Goal: Task Accomplishment & Management: Manage account settings

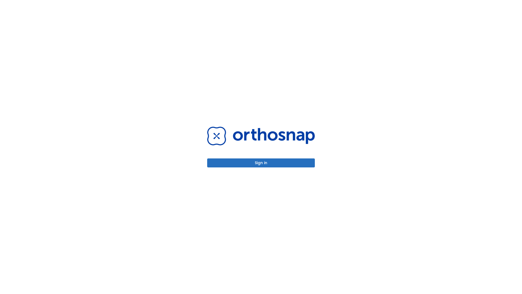
click at [261, 163] on button "Sign in" at bounding box center [261, 162] width 108 height 9
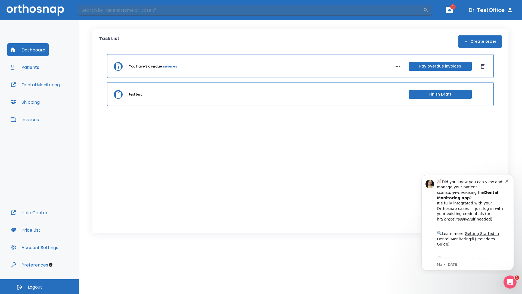
click at [39, 286] on span "Logout" at bounding box center [35, 287] width 14 height 6
